Goal: Task Accomplishment & Management: Manage account settings

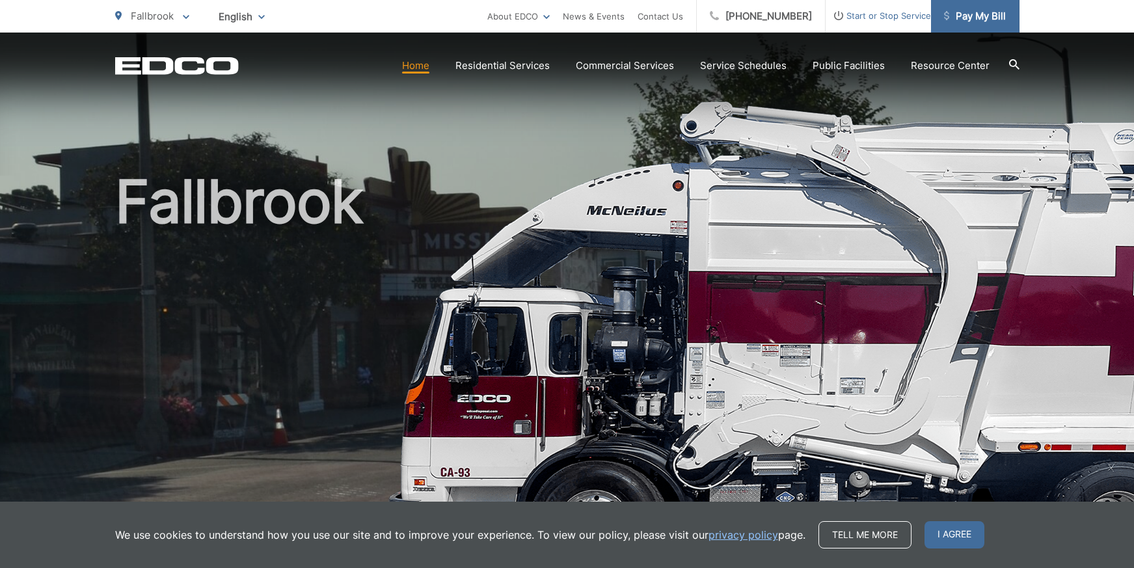
click at [970, 14] on span "Pay My Bill" at bounding box center [975, 16] width 62 height 16
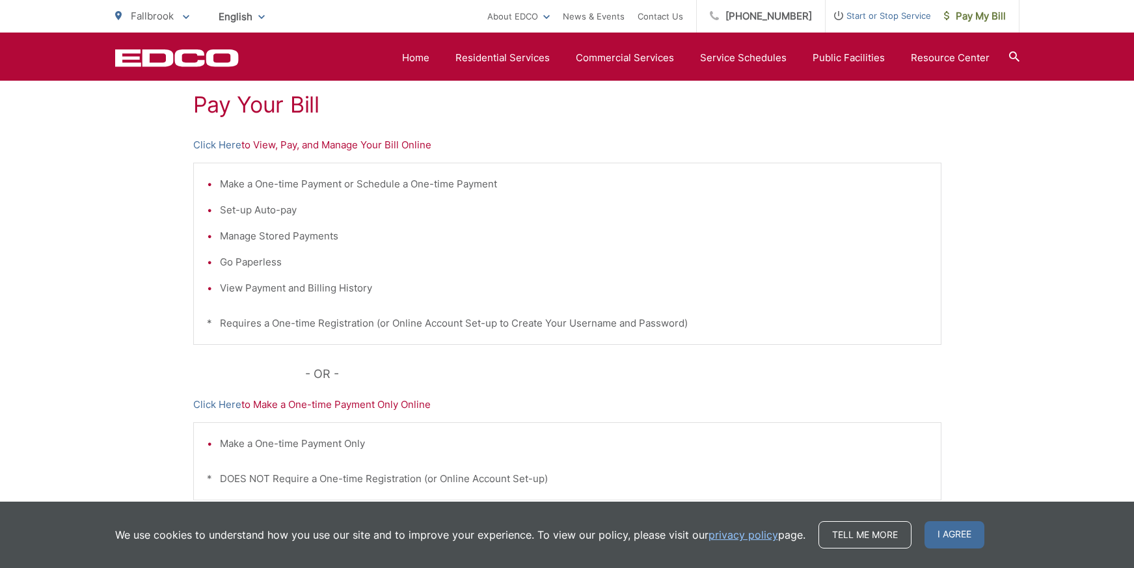
scroll to position [215, 0]
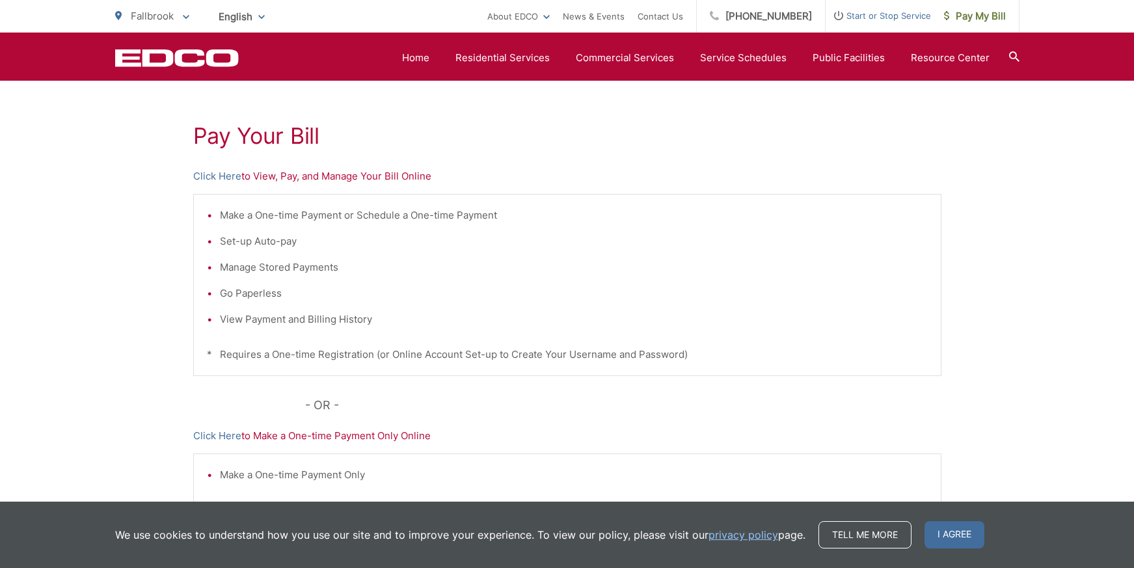
click at [696, 260] on li "Manage Stored Payments" at bounding box center [574, 268] width 708 height 16
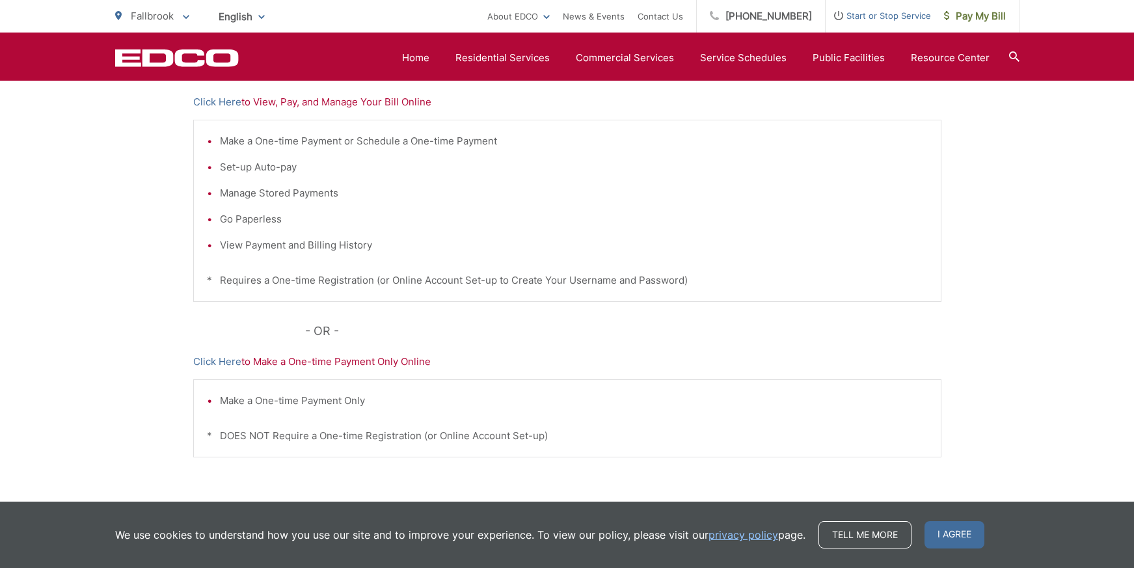
scroll to position [250, 0]
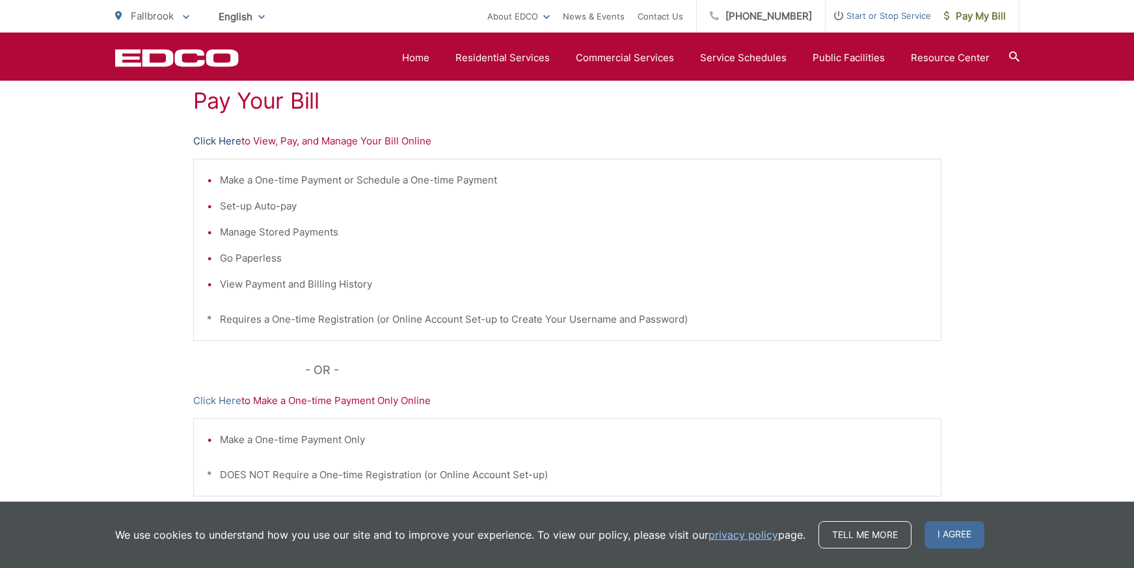
click at [219, 140] on link "Click Here" at bounding box center [217, 141] width 48 height 16
